Goal: Information Seeking & Learning: Learn about a topic

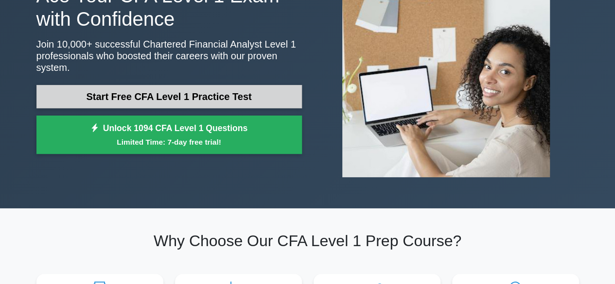
click at [206, 86] on link "Start Free CFA Level 1 Practice Test" at bounding box center [168, 96] width 265 height 23
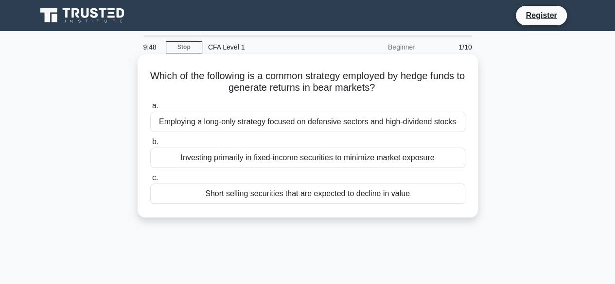
drag, startPoint x: 153, startPoint y: 78, endPoint x: 383, endPoint y: 91, distance: 230.6
click at [383, 91] on h5 "Which of the following is a common strategy employed by hedge funds to generate…" at bounding box center [307, 82] width 317 height 24
click at [343, 123] on div "Employing a long-only strategy focused on defensive sectors and high-dividend s…" at bounding box center [307, 122] width 315 height 20
click at [150, 109] on input "a. Employing a long-only strategy focused on defensive sectors and high-dividen…" at bounding box center [150, 106] width 0 height 6
